Goal: Task Accomplishment & Management: Manage account settings

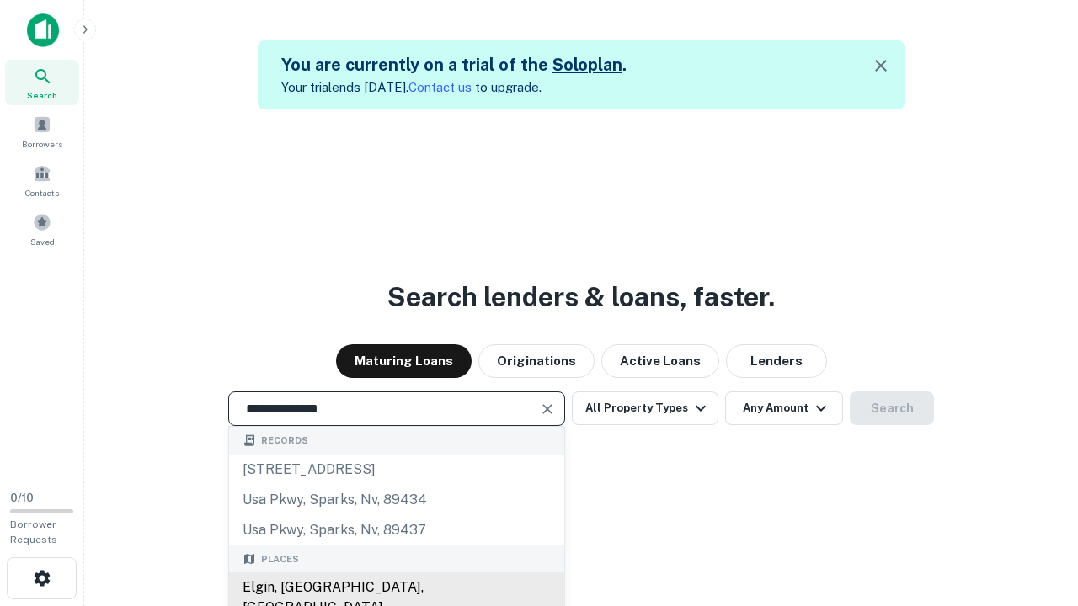
click at [396, 588] on div "Elgin, [GEOGRAPHIC_DATA], [GEOGRAPHIC_DATA]" at bounding box center [396, 598] width 335 height 51
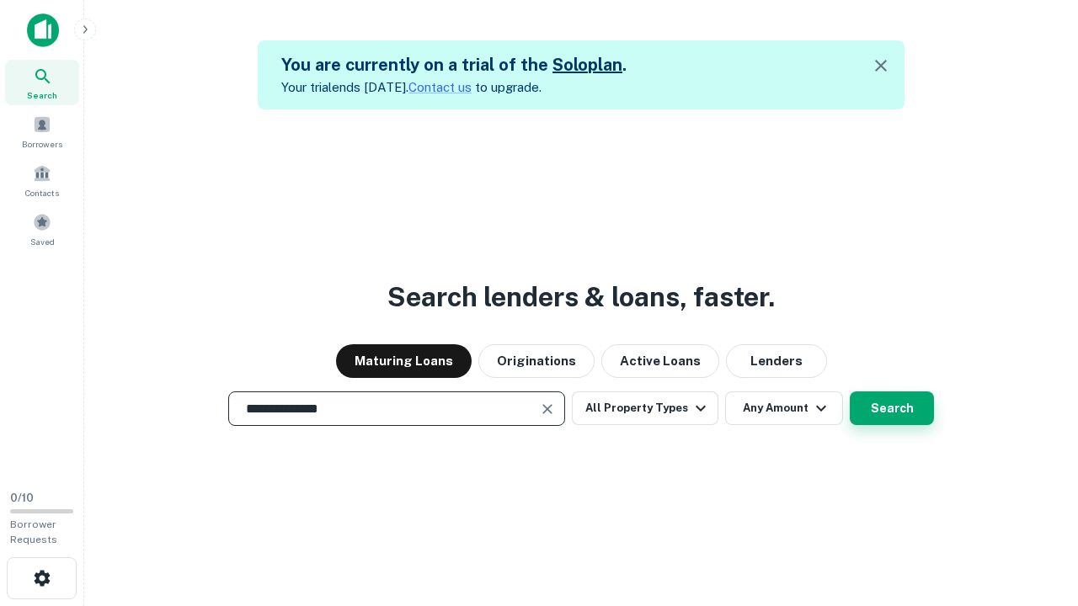
type input "**********"
click at [892, 408] on button "Search" at bounding box center [892, 409] width 84 height 34
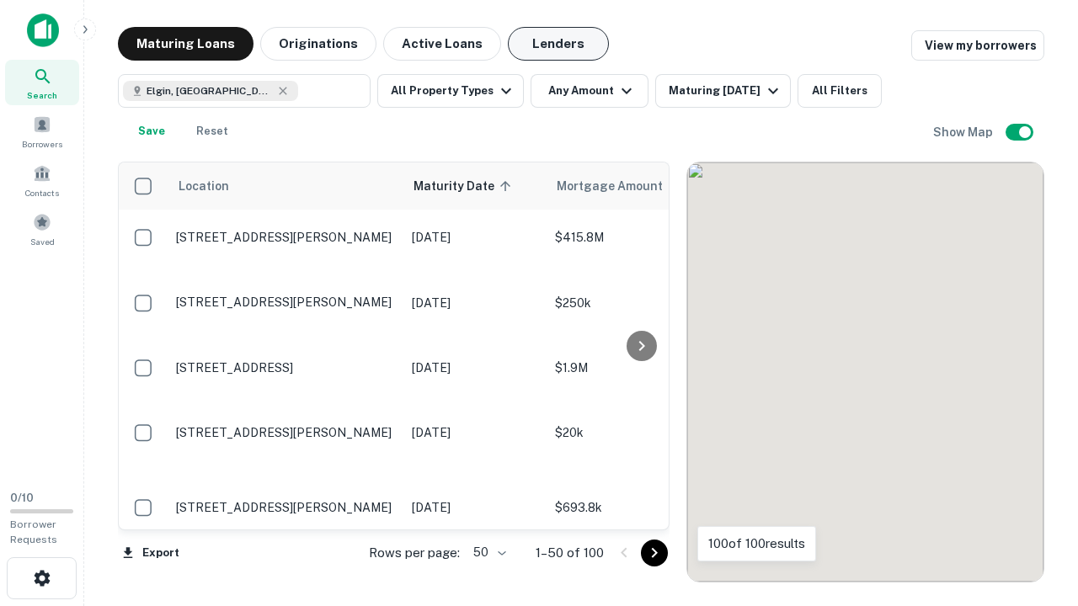
click at [558, 44] on button "Lenders" at bounding box center [558, 44] width 101 height 34
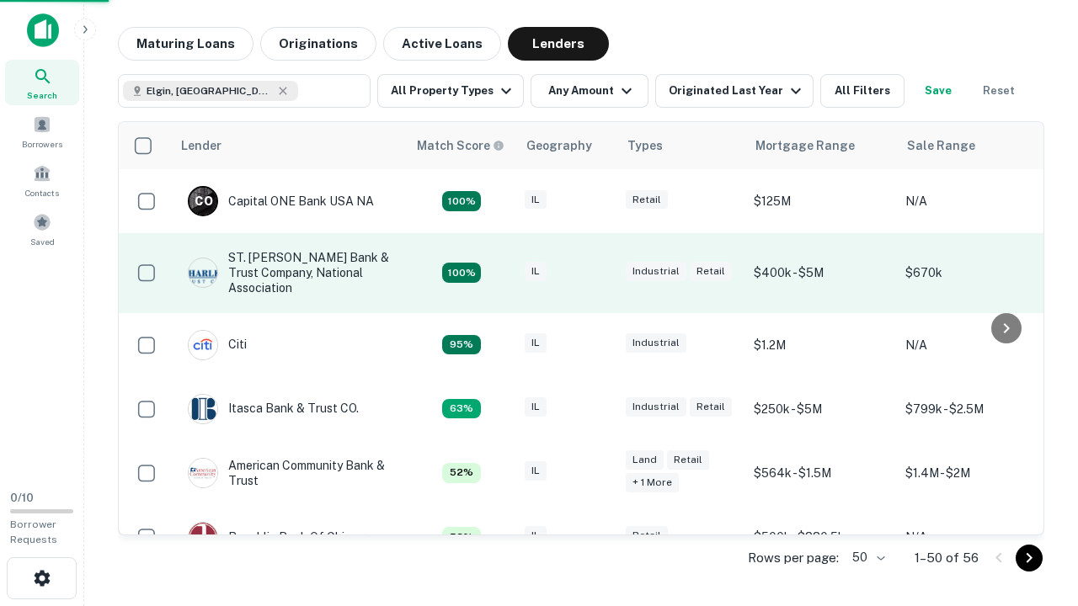
click at [598, 273] on div "IL" at bounding box center [567, 273] width 84 height 23
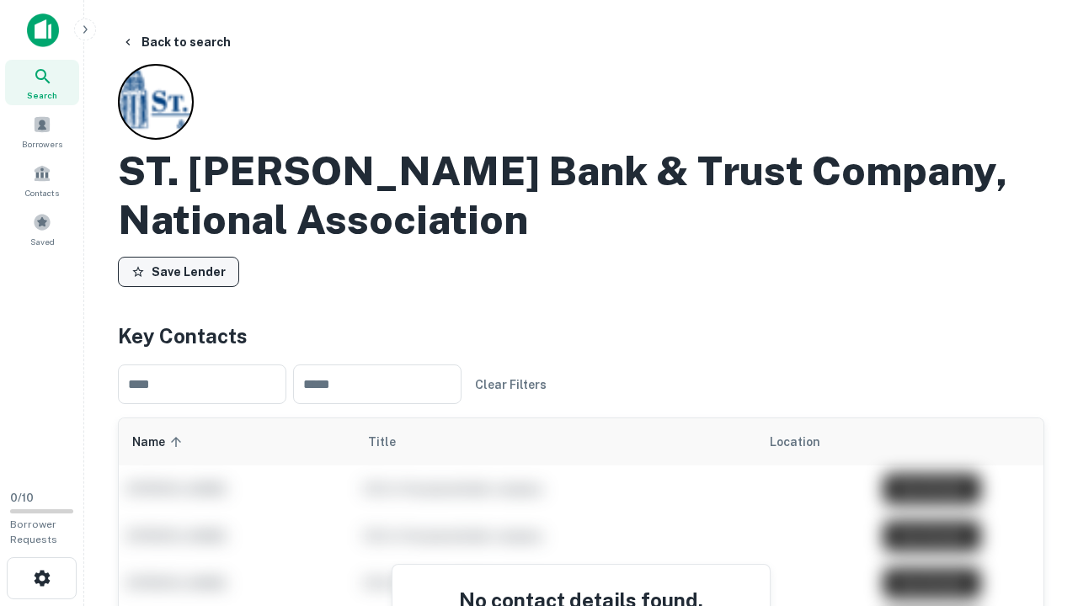
click at [179, 272] on button "Save Lender" at bounding box center [178, 272] width 121 height 30
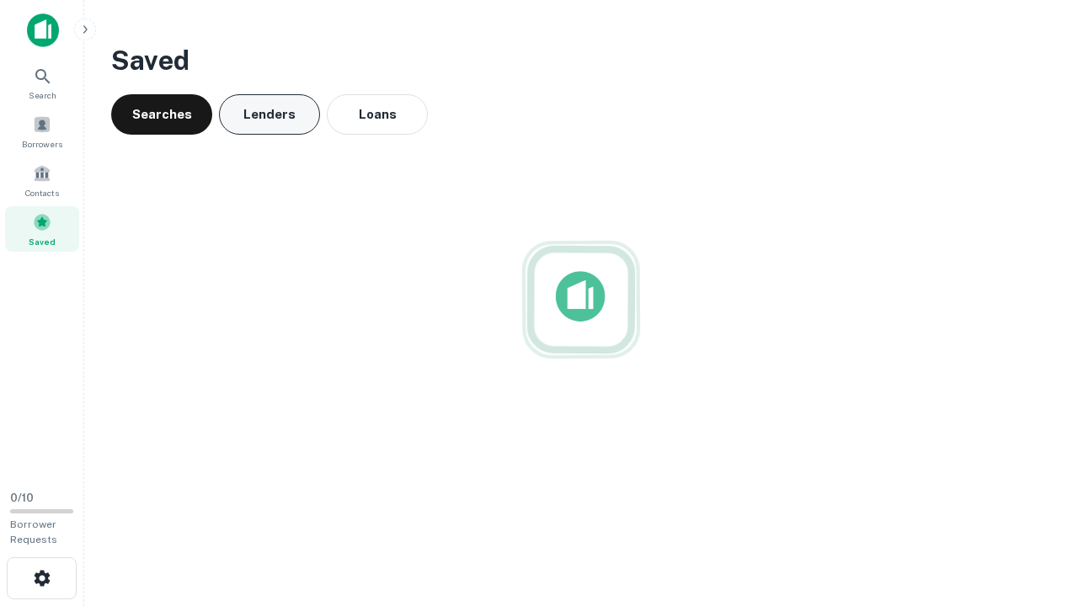
click at [269, 115] on button "Lenders" at bounding box center [269, 114] width 101 height 40
